Goal: Information Seeking & Learning: Learn about a topic

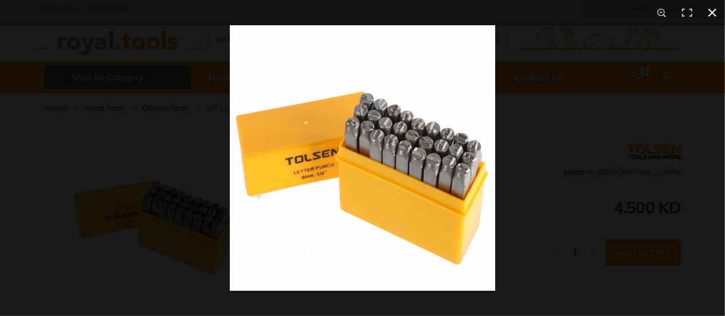
click at [56, 39] on div at bounding box center [362, 158] width 725 height 316
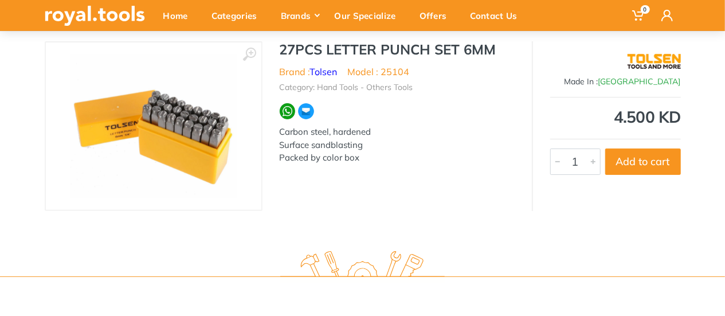
scroll to position [92, 0]
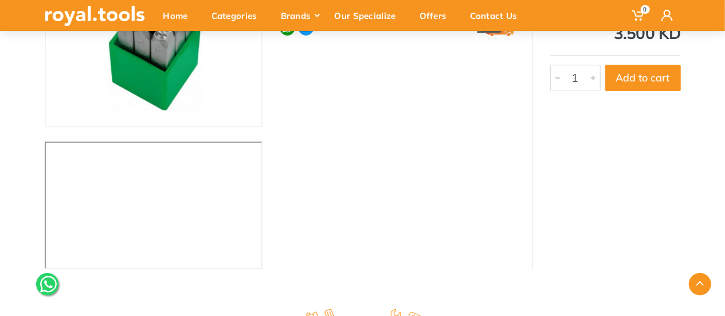
scroll to position [164, 0]
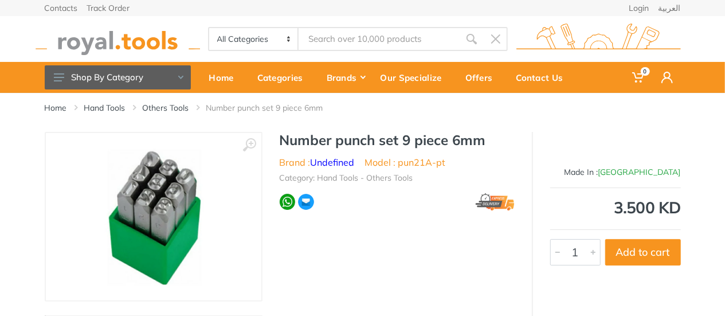
click at [411, 216] on div "Number punch set 9 piece 6mm Brand : Undefined Model : pun21A-pt Category: Hand…" at bounding box center [396, 174] width 269 height 85
click at [418, 209] on div at bounding box center [397, 201] width 235 height 17
click at [399, 215] on div "Number punch set 9 piece 6mm Brand : Undefined Model : pun21A-pt Category: Hand…" at bounding box center [396, 174] width 269 height 85
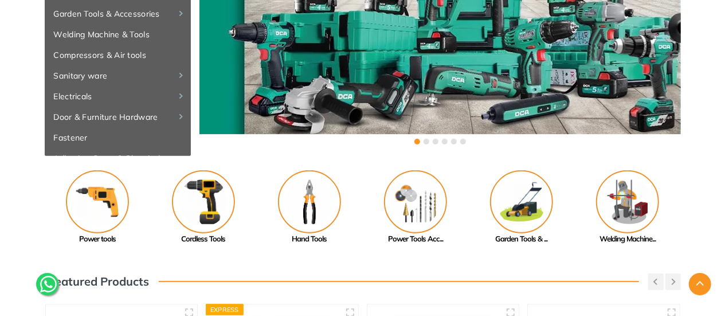
drag, startPoint x: 262, startPoint y: 272, endPoint x: 284, endPoint y: 266, distance: 21.8
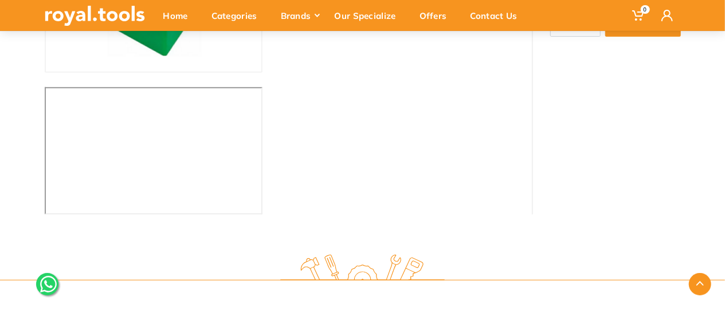
scroll to position [229, 0]
